Goal: Navigation & Orientation: Find specific page/section

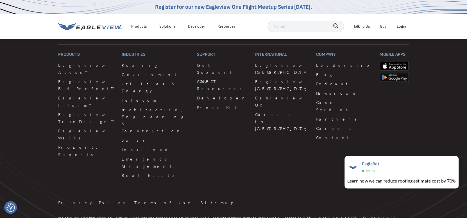
scroll to position [1009, 0]
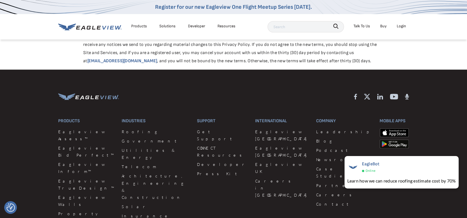
scroll to position [1649, 0]
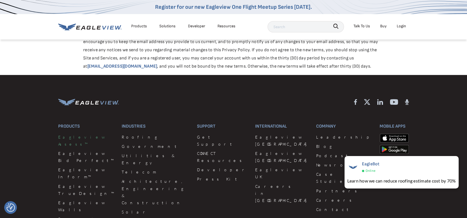
click at [84, 133] on link "Eagleview Assess™" at bounding box center [86, 140] width 57 height 14
